Goal: Transaction & Acquisition: Purchase product/service

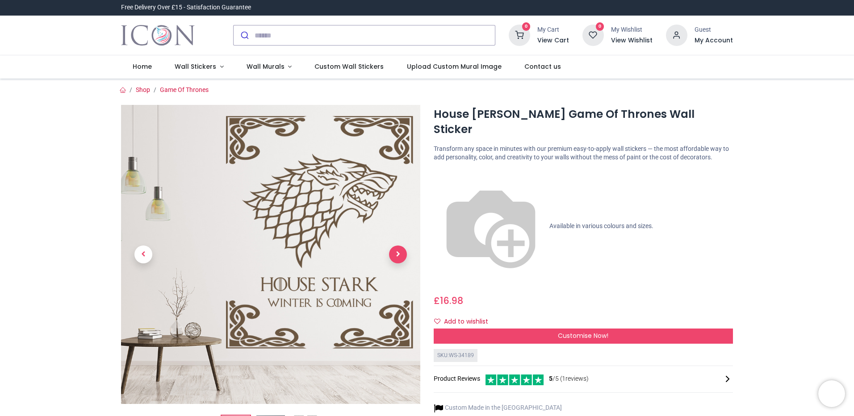
click at [403, 254] on span "Next" at bounding box center [398, 255] width 18 height 18
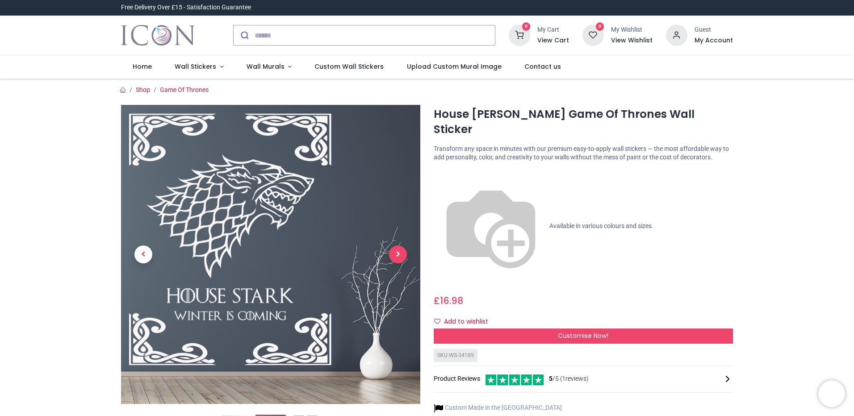
click at [389, 256] on span "Next" at bounding box center [398, 255] width 18 height 18
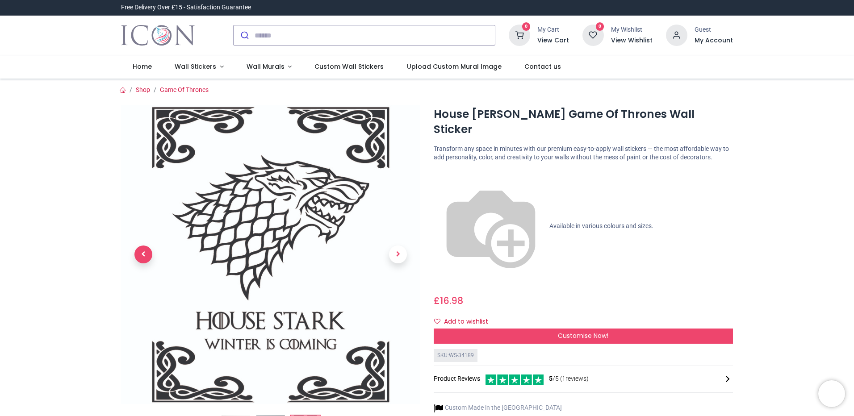
click at [148, 257] on span "Previous" at bounding box center [143, 255] width 18 height 18
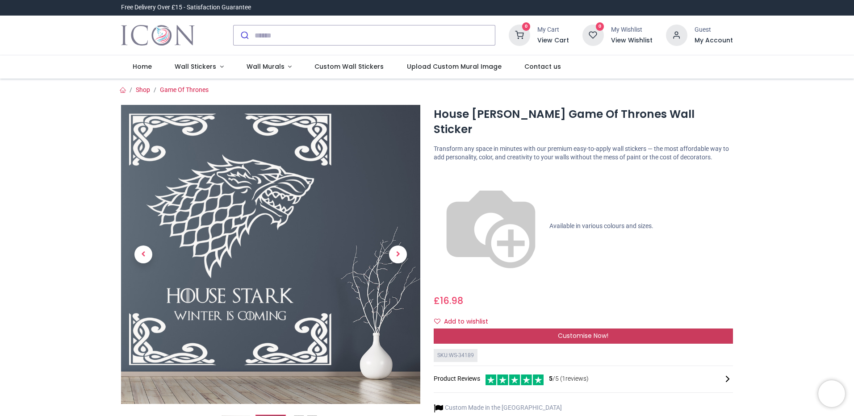
click at [526, 329] on div "Customise Now!" at bounding box center [582, 336] width 299 height 15
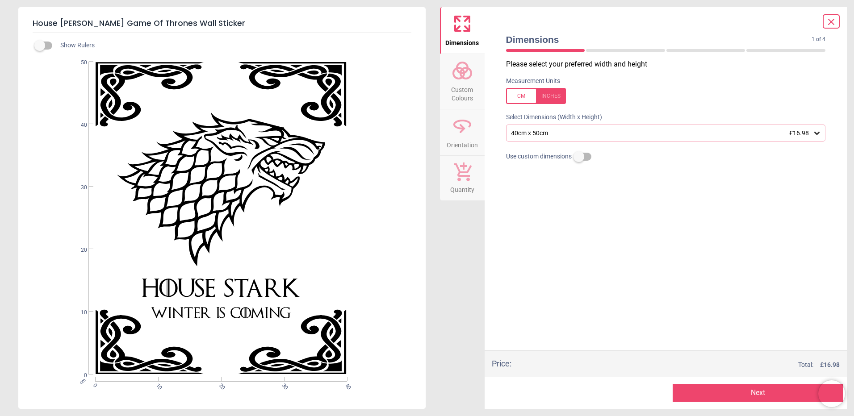
click at [820, 137] on icon at bounding box center [816, 133] width 9 height 9
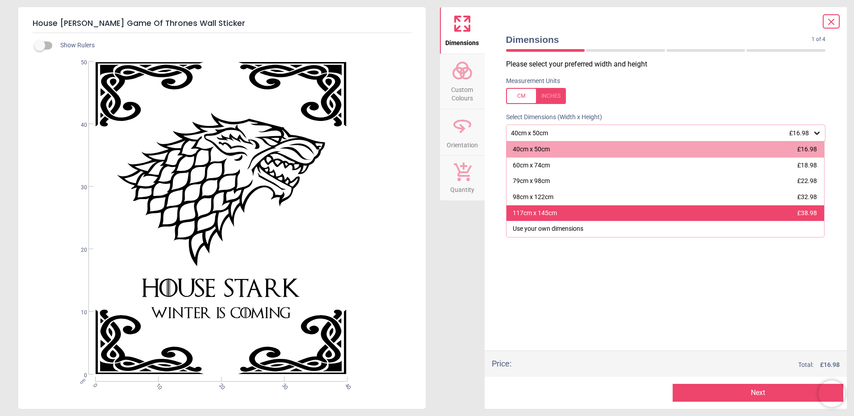
click at [573, 216] on div "117cm x 145cm £38.98" at bounding box center [665, 213] width 318 height 16
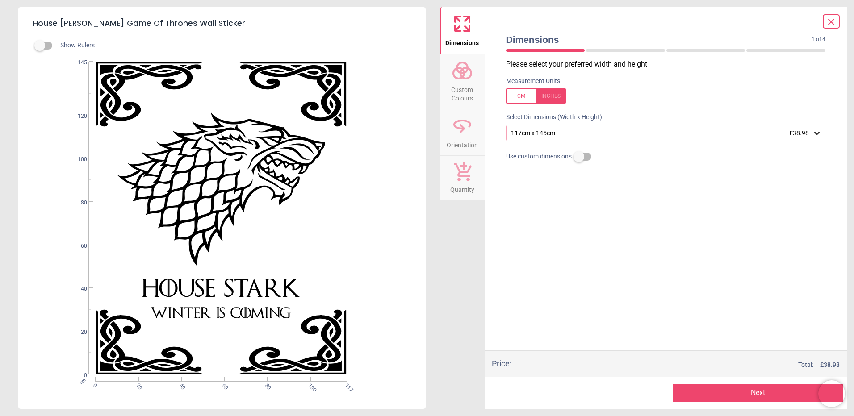
click at [806, 136] on span "£38.98" at bounding box center [799, 132] width 20 height 7
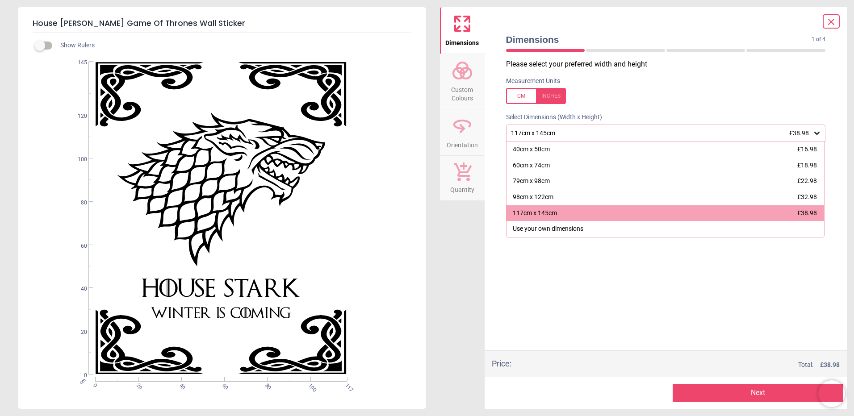
click at [639, 291] on div "Please select your preferred width and height Measurement Units Select Dimensio…" at bounding box center [666, 204] width 334 height 291
click at [739, 395] on button "Next" at bounding box center [757, 393] width 171 height 18
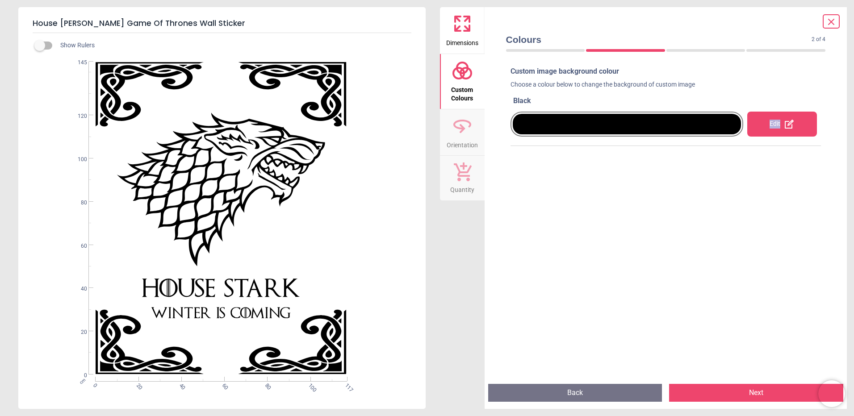
click at [760, 128] on div "Edit" at bounding box center [782, 124] width 70 height 25
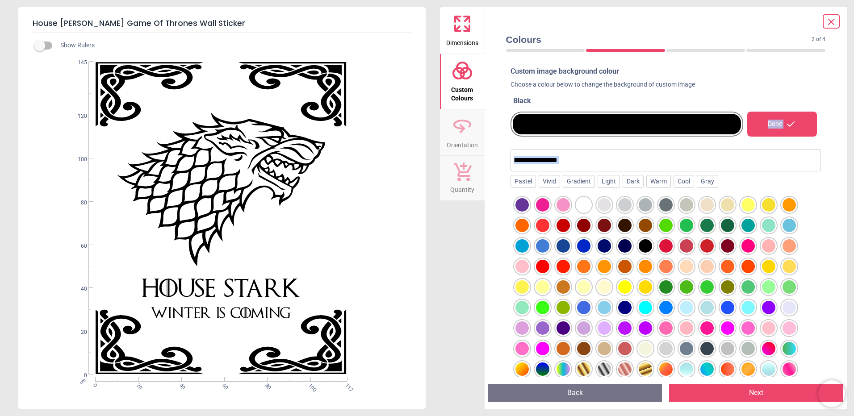
click at [588, 368] on div at bounding box center [583, 368] width 13 height 13
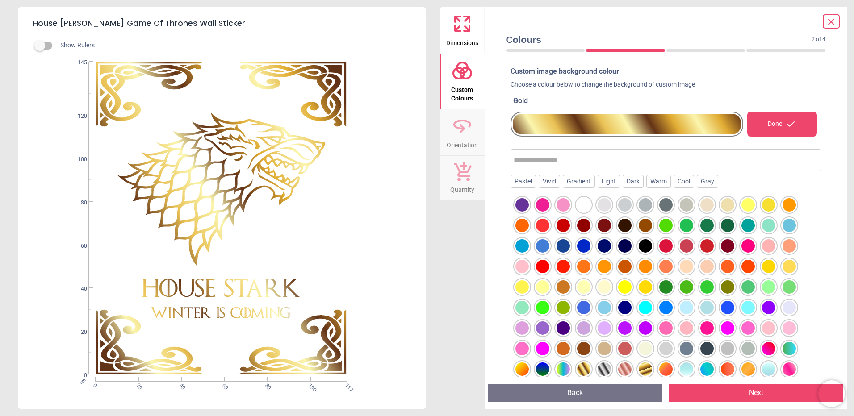
click at [703, 366] on div at bounding box center [706, 368] width 13 height 13
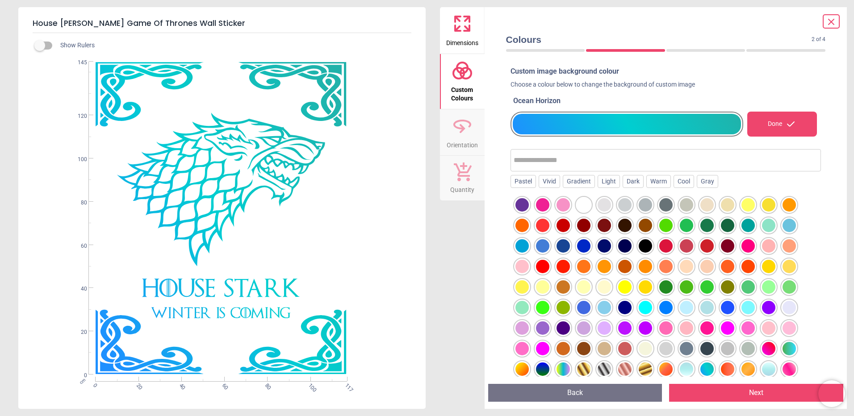
click at [541, 251] on div at bounding box center [542, 245] width 13 height 13
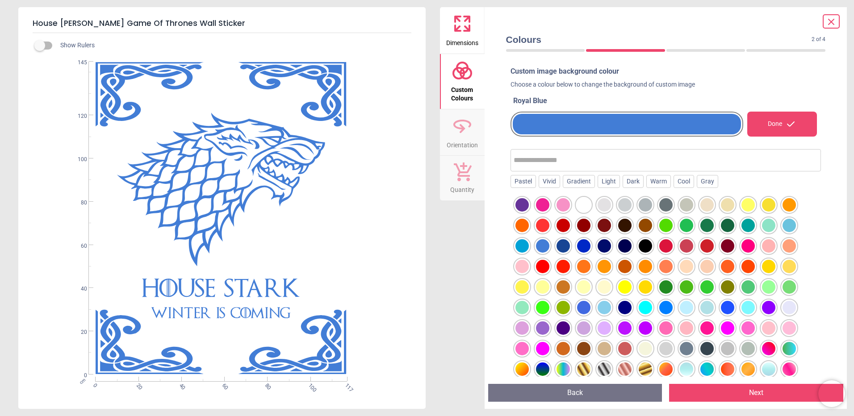
click at [516, 247] on div at bounding box center [521, 245] width 13 height 13
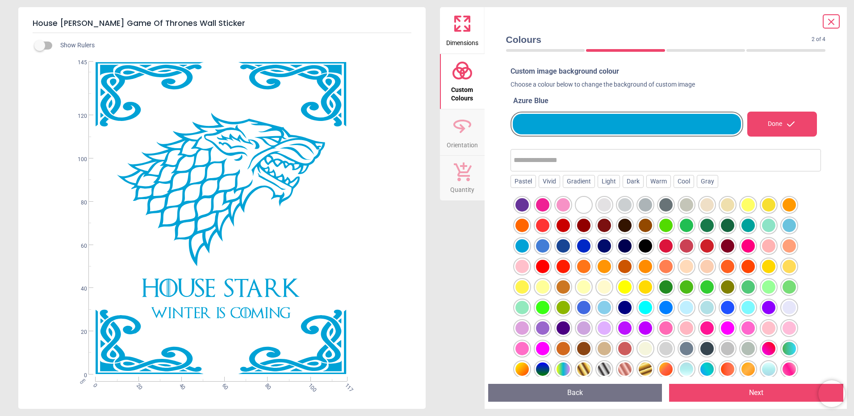
click at [588, 244] on div at bounding box center [583, 245] width 13 height 13
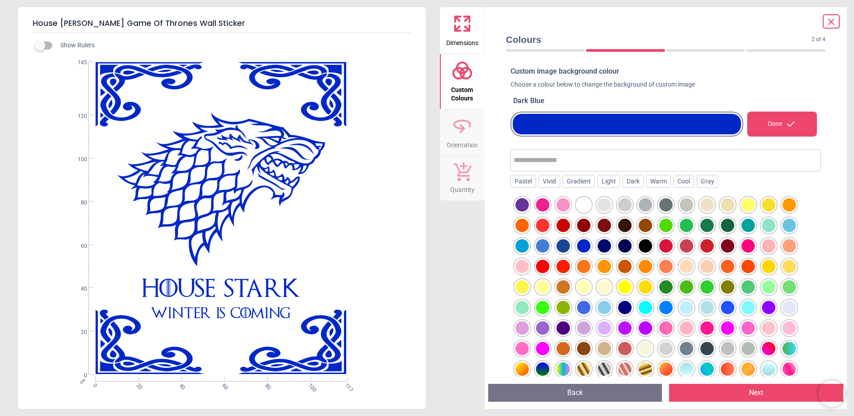
click at [603, 246] on div at bounding box center [603, 245] width 13 height 13
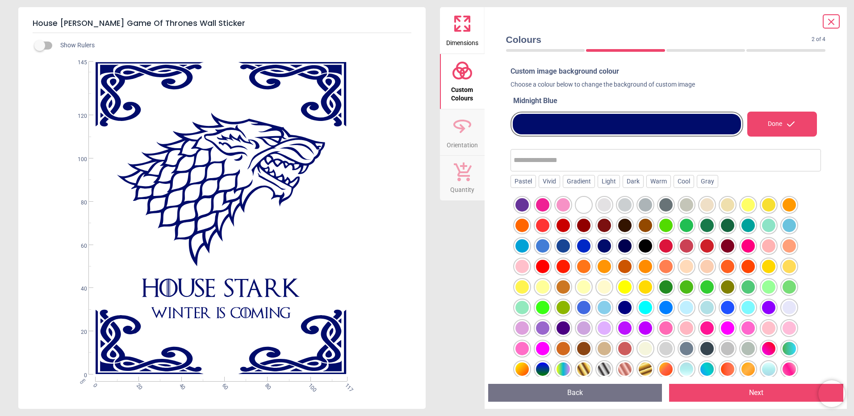
click at [624, 246] on div at bounding box center [624, 245] width 13 height 13
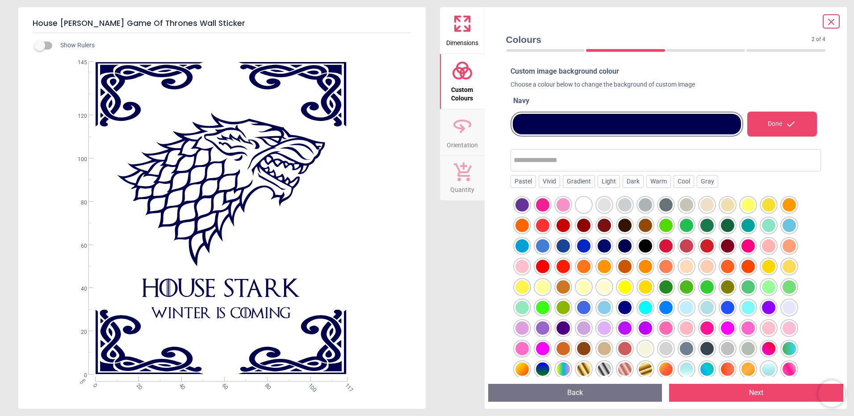
click at [638, 246] on div at bounding box center [644, 245] width 13 height 13
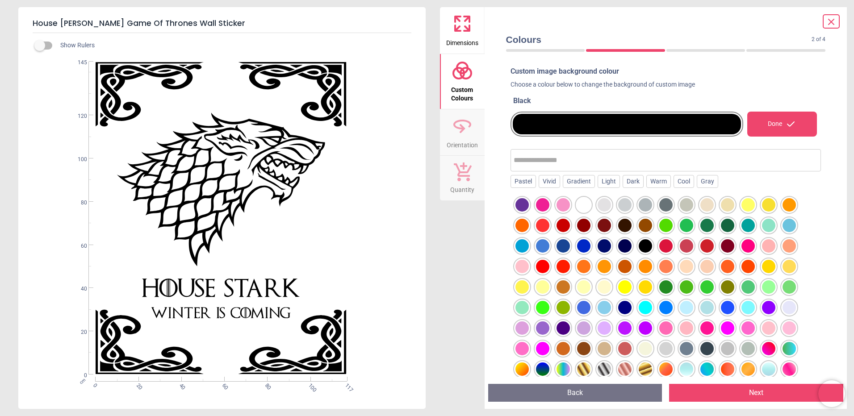
click at [641, 288] on div at bounding box center [644, 286] width 13 height 13
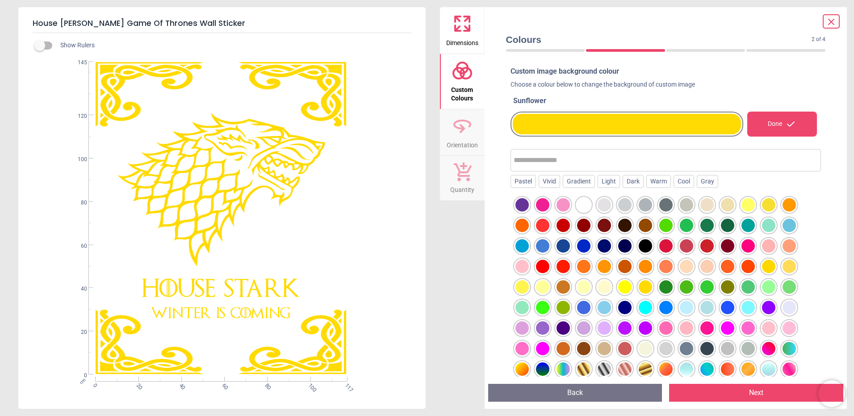
click at [680, 289] on div at bounding box center [685, 286] width 13 height 13
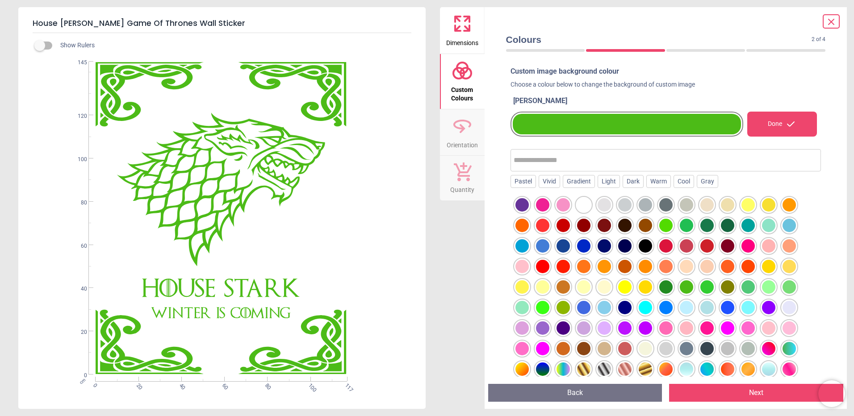
click at [727, 397] on button "Next" at bounding box center [756, 393] width 174 height 18
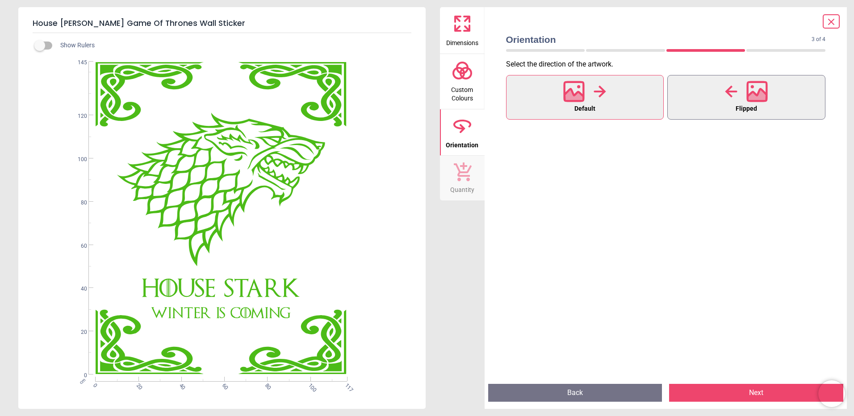
click at [691, 112] on button "Flipped" at bounding box center [746, 97] width 158 height 45
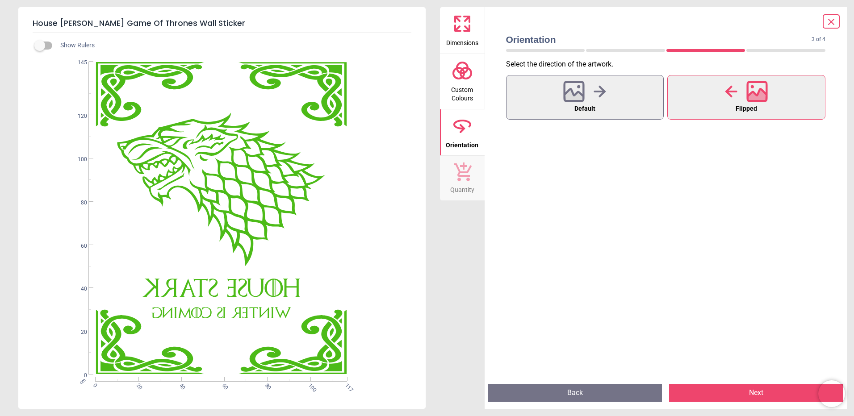
click at [715, 388] on button "Next" at bounding box center [756, 393] width 174 height 18
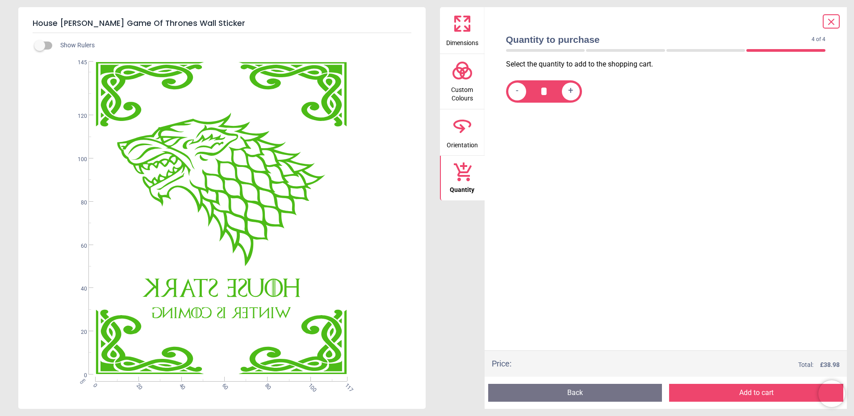
click at [575, 92] on div "+" at bounding box center [571, 92] width 18 height 18
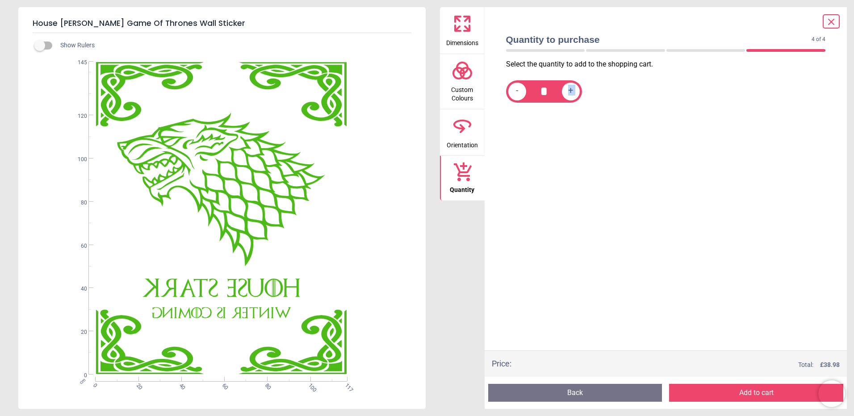
click at [575, 92] on div "+" at bounding box center [571, 92] width 18 height 18
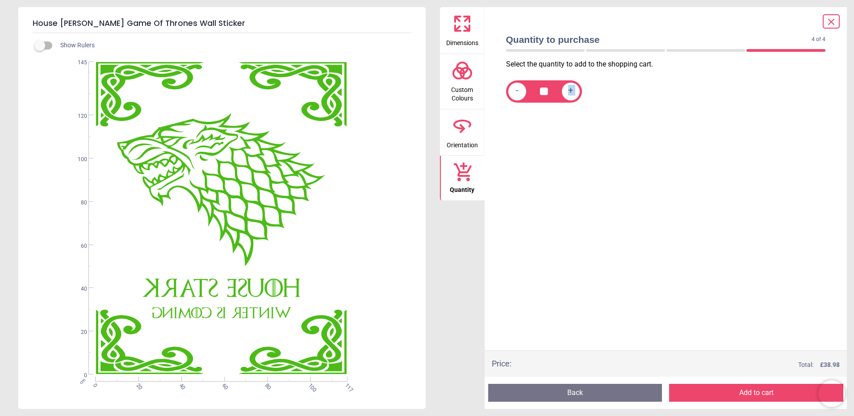
click at [575, 92] on div "+" at bounding box center [571, 92] width 18 height 18
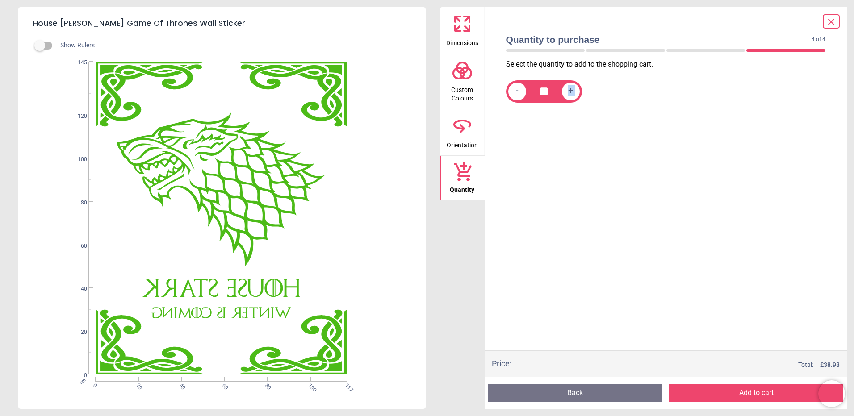
click at [575, 92] on div "+" at bounding box center [571, 92] width 18 height 18
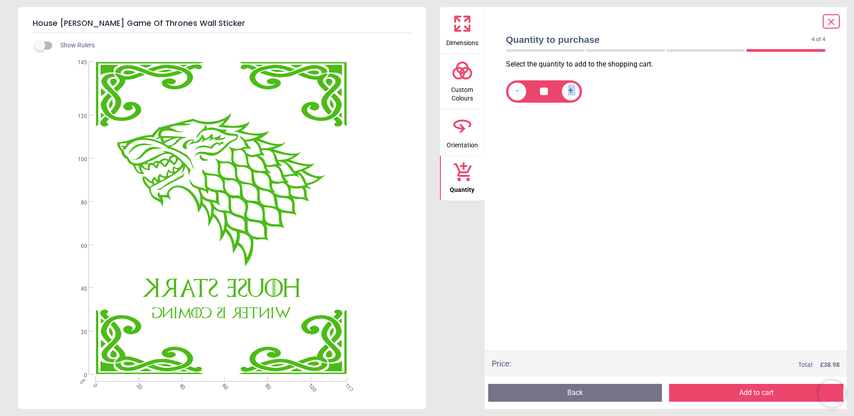
click at [575, 92] on div "+" at bounding box center [571, 92] width 18 height 18
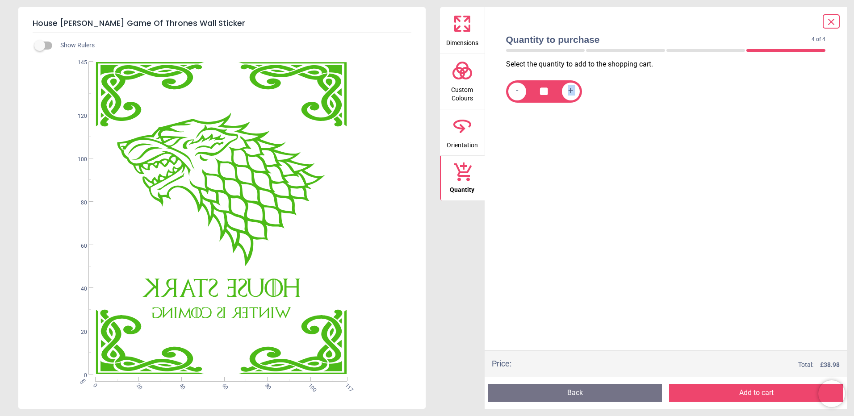
click at [575, 91] on div "+" at bounding box center [571, 92] width 18 height 18
type input "**"
